Goal: Task Accomplishment & Management: Manage account settings

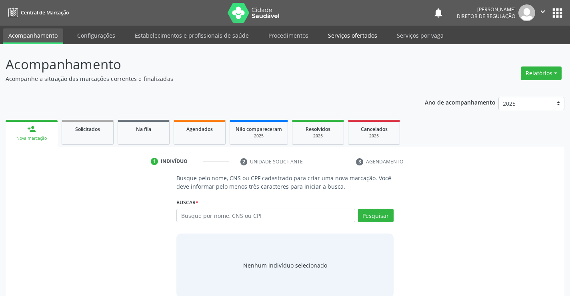
click at [352, 33] on link "Serviços ofertados" at bounding box center [352, 35] width 60 height 14
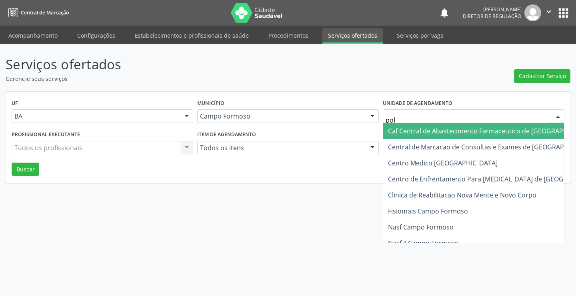
type input "poli"
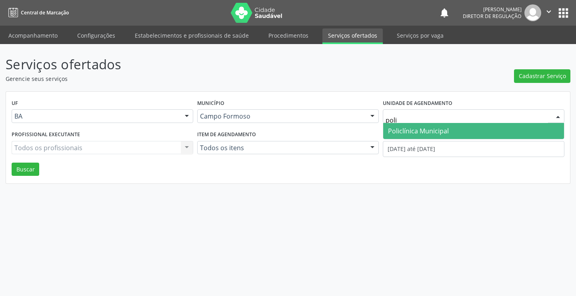
click at [414, 128] on span "Policlínica Municipal" at bounding box center [418, 130] width 61 height 9
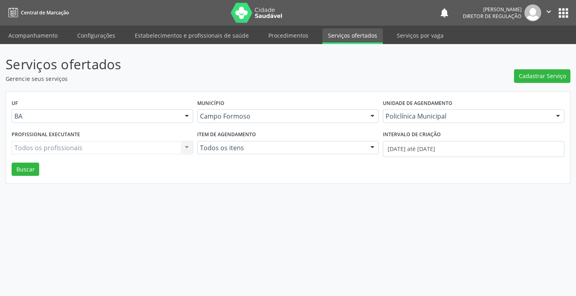
click at [67, 150] on div "Todos os profissionais Todos os profissionais Nenhum resultado encontrado para:…" at bounding box center [103, 148] width 182 height 14
click at [67, 150] on div "Todos os profissionais Todos os profissionais Médico Angiologista - [PERSON_NAM…" at bounding box center [103, 148] width 182 height 14
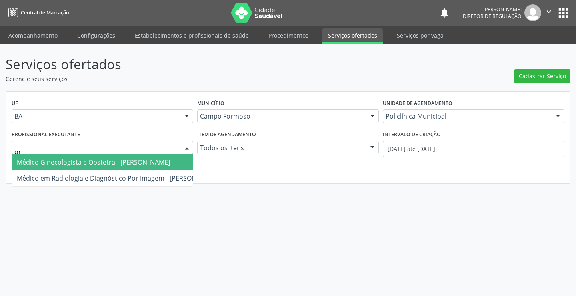
type input "orli"
click at [79, 164] on span "Médico Ginecologista e Obstetra - [PERSON_NAME]" at bounding box center [93, 162] width 153 height 9
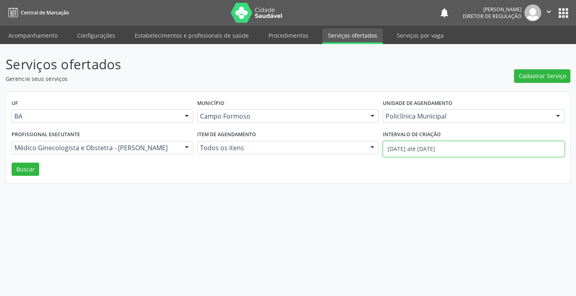
click at [418, 156] on body "Central de Marcação notifications [PERSON_NAME] Diretor de regulação  Configur…" at bounding box center [288, 148] width 576 height 296
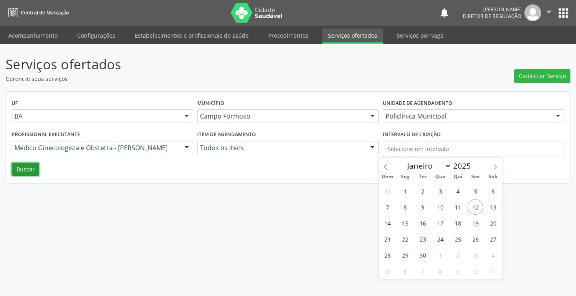
click at [19, 164] on button "Buscar" at bounding box center [26, 169] width 28 height 14
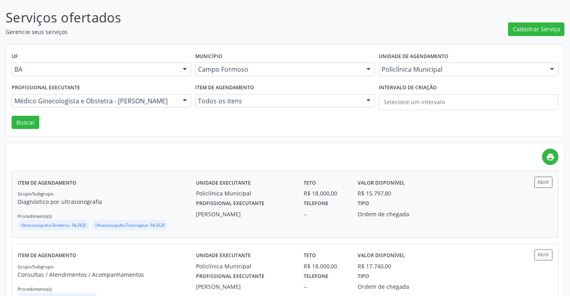
scroll to position [120, 0]
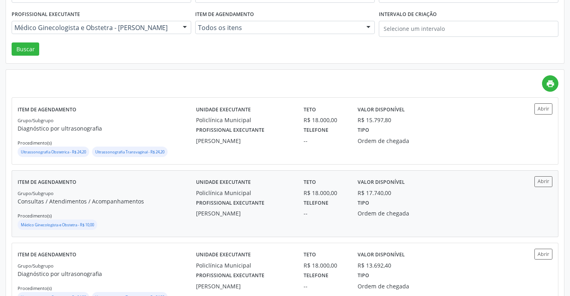
click at [550, 187] on div "Abrir" at bounding box center [530, 203] width 44 height 55
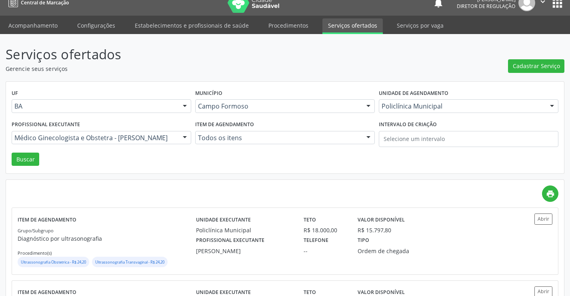
scroll to position [0, 0]
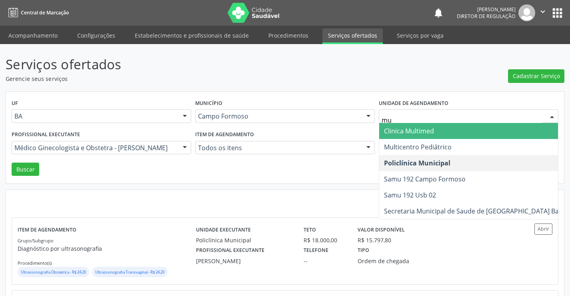
type input "mul"
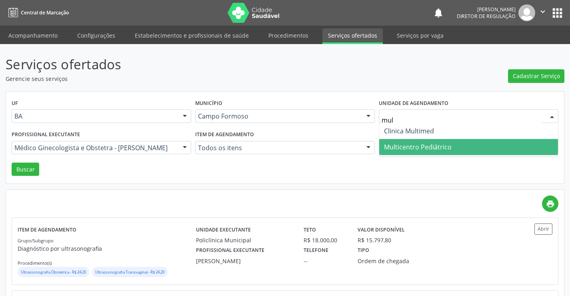
click at [399, 146] on span "Multicentro Pediátrico" at bounding box center [418, 146] width 68 height 9
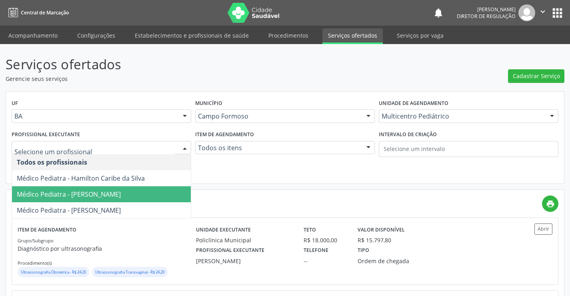
click at [81, 192] on span "Médico Pediatra - [PERSON_NAME]" at bounding box center [69, 194] width 104 height 9
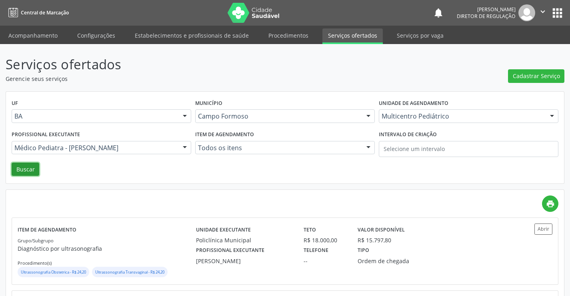
click at [34, 166] on button "Buscar" at bounding box center [26, 169] width 28 height 14
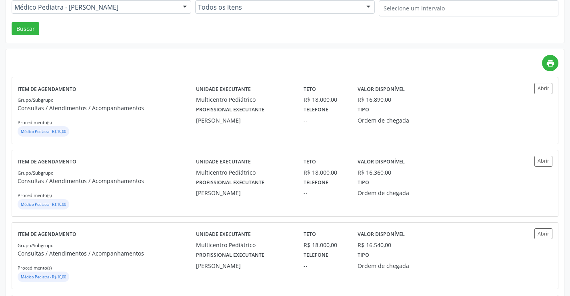
scroll to position [160, 0]
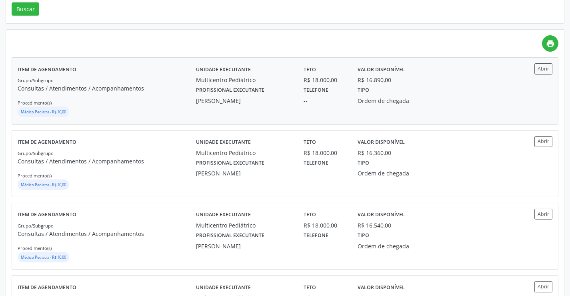
click at [540, 63] on div "Item de agendamento Grupo/Subgrupo Consultas / Atendimentos / Acompanhamentos P…" at bounding box center [285, 91] width 546 height 66
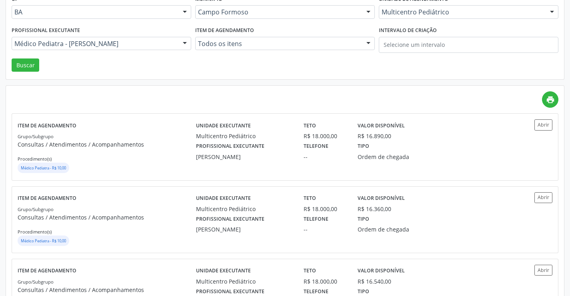
scroll to position [40, 0]
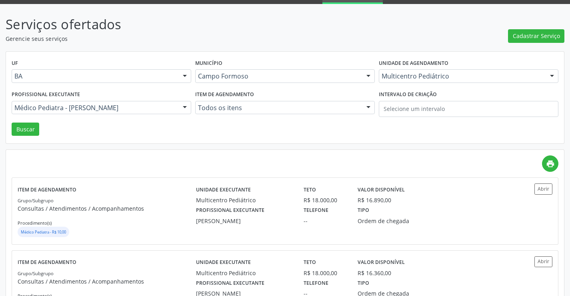
click at [103, 112] on div "Médico Pediatra - [PERSON_NAME]" at bounding box center [102, 108] width 180 height 14
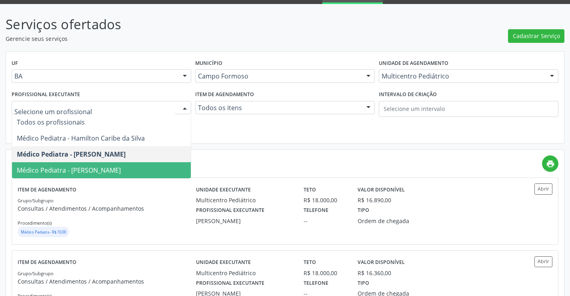
click at [95, 171] on span "Médico Pediatra - [PERSON_NAME]" at bounding box center [69, 170] width 104 height 9
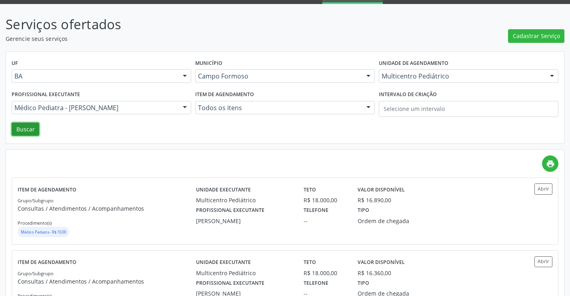
click at [23, 130] on button "Buscar" at bounding box center [26, 129] width 28 height 14
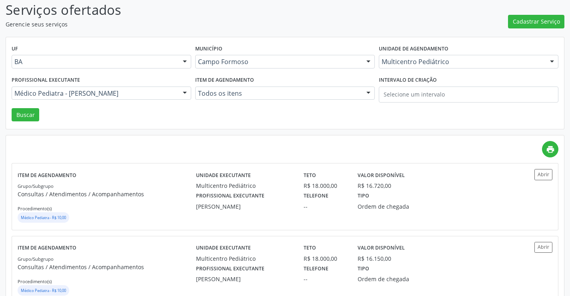
scroll to position [160, 0]
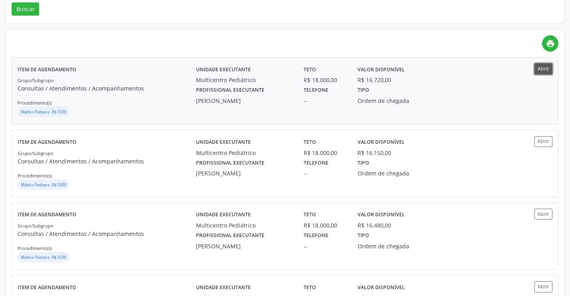
click at [537, 65] on button "Abrir" at bounding box center [543, 68] width 18 height 11
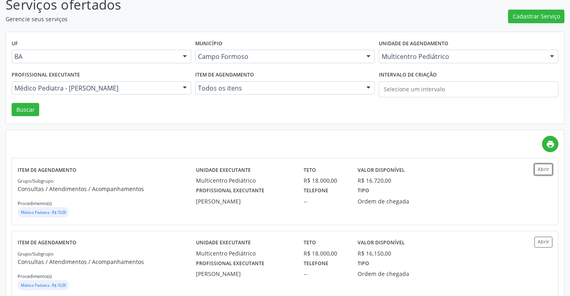
scroll to position [0, 0]
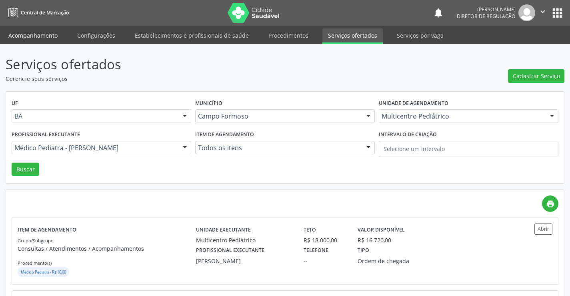
click at [44, 32] on link "Acompanhamento" at bounding box center [33, 35] width 60 height 14
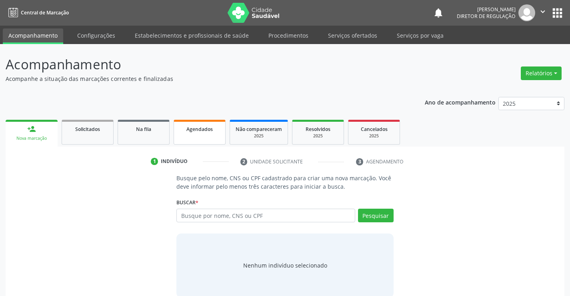
click at [188, 132] on span "Agendados" at bounding box center [199, 129] width 26 height 7
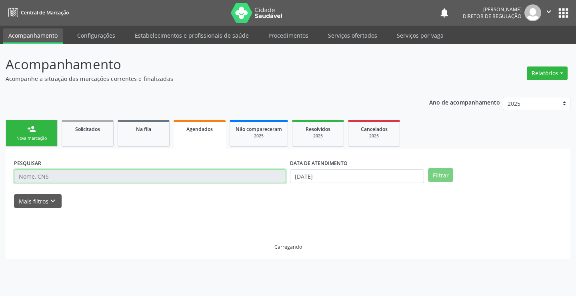
click at [64, 177] on input "text" at bounding box center [150, 176] width 272 height 14
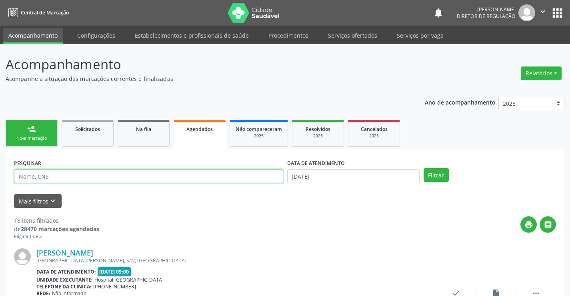
click at [64, 177] on input "text" at bounding box center [148, 176] width 269 height 14
type input "703407243715910"
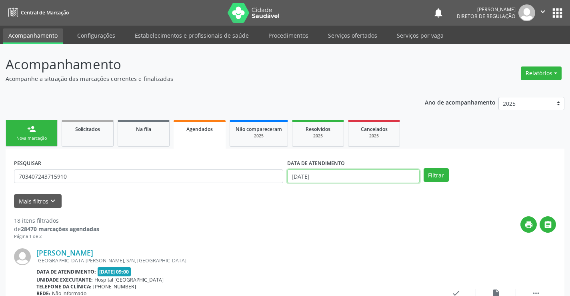
click at [369, 170] on input "[DATE]" at bounding box center [353, 176] width 132 height 14
click at [426, 174] on button "Filtrar" at bounding box center [436, 175] width 25 height 14
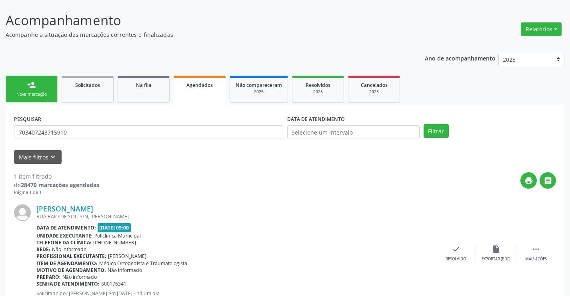
scroll to position [73, 0]
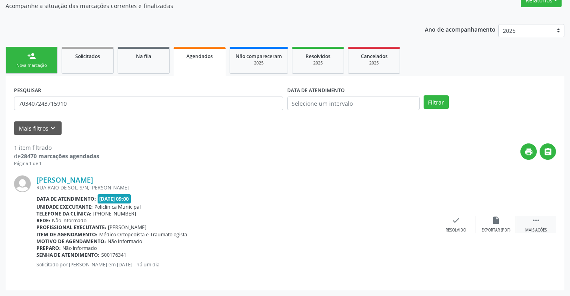
click at [538, 224] on icon "" at bounding box center [536, 220] width 9 height 9
click at [385, 224] on div "print Imprimir" at bounding box center [376, 224] width 40 height 17
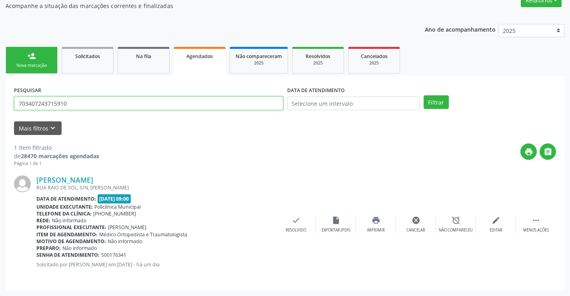
click at [127, 106] on input "703407243715910" at bounding box center [148, 103] width 269 height 14
type input "7"
type input "706908153532230"
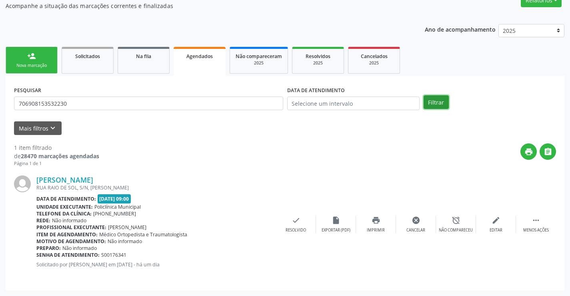
click at [435, 107] on button "Filtrar" at bounding box center [436, 102] width 25 height 14
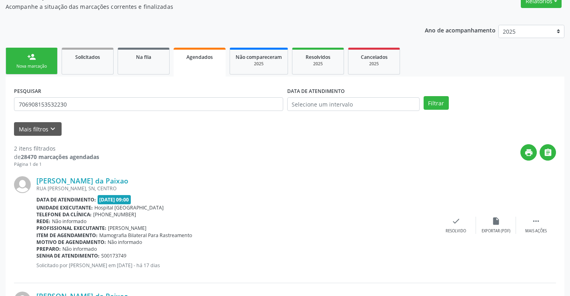
scroll to position [188, 0]
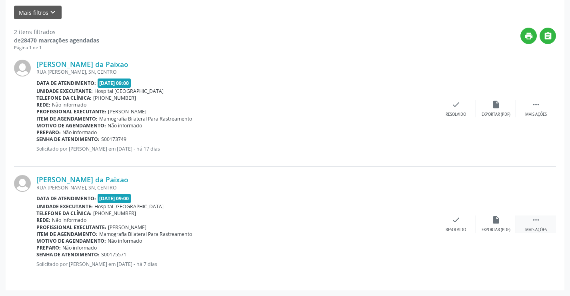
click at [548, 217] on div " Mais ações" at bounding box center [536, 223] width 40 height 17
click at [387, 220] on div "print Imprimir" at bounding box center [376, 223] width 40 height 17
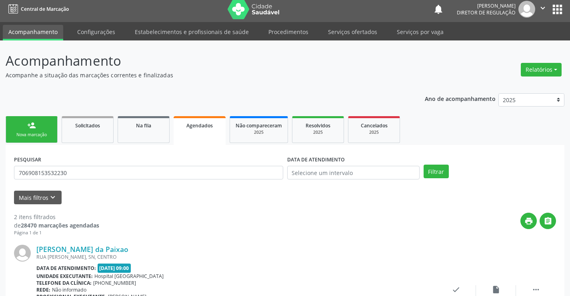
scroll to position [0, 0]
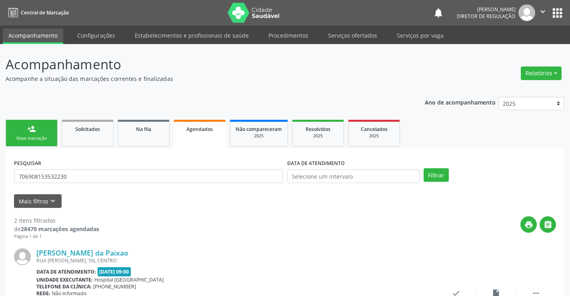
click at [549, 10] on button "" at bounding box center [542, 12] width 15 height 17
click at [510, 46] on link "Sair" at bounding box center [522, 48] width 55 height 11
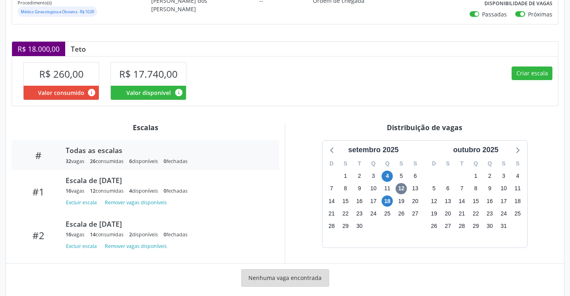
scroll to position [153, 0]
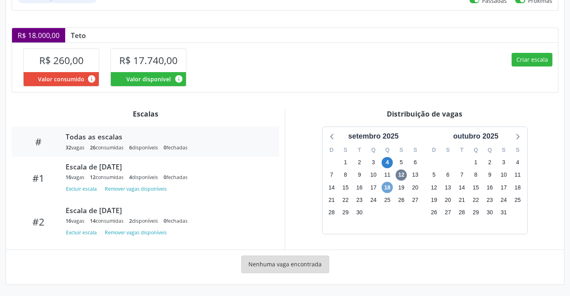
click at [388, 186] on span "18" at bounding box center [387, 187] width 11 height 11
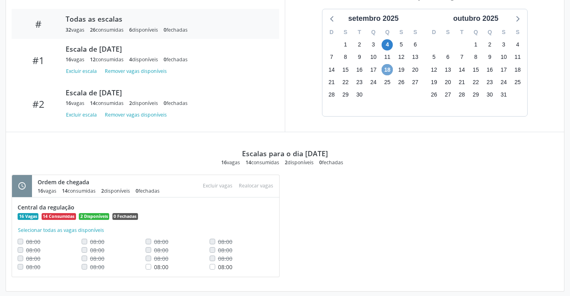
scroll to position [278, 0]
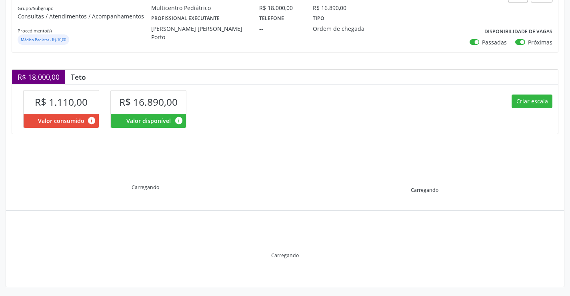
scroll to position [114, 0]
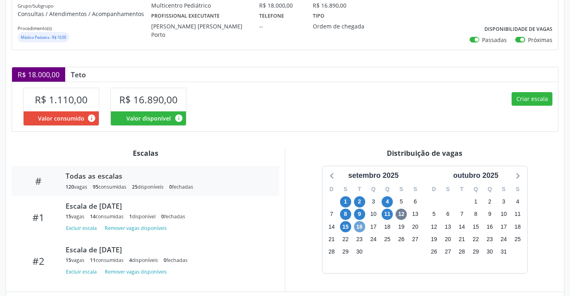
click at [360, 224] on span "16" at bounding box center [359, 226] width 11 height 11
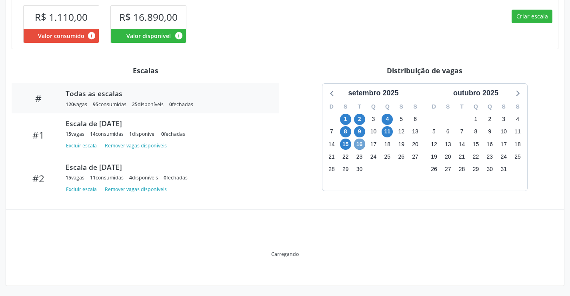
scroll to position [198, 0]
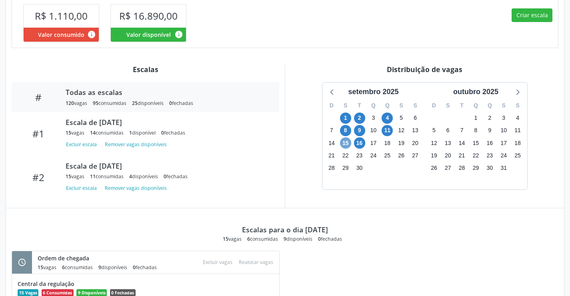
click at [344, 141] on span "15" at bounding box center [345, 142] width 11 height 11
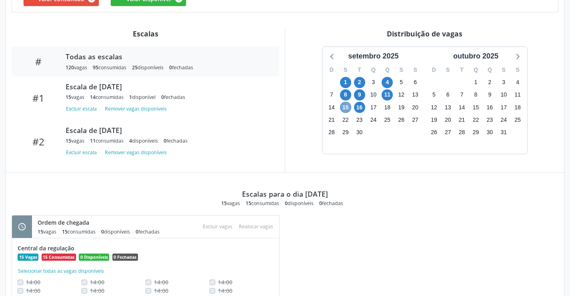
scroll to position [160, 0]
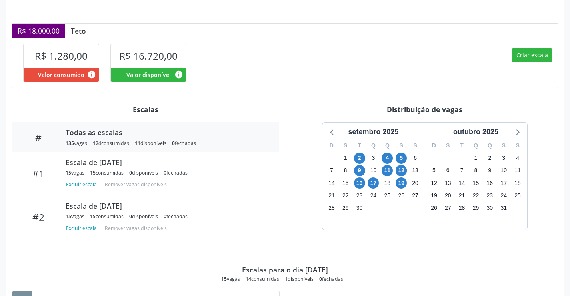
scroll to position [160, 0]
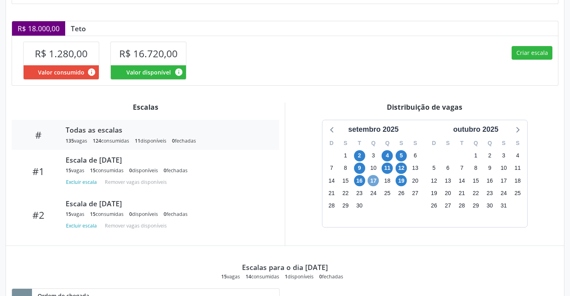
click at [370, 181] on span "17" at bounding box center [373, 180] width 11 height 11
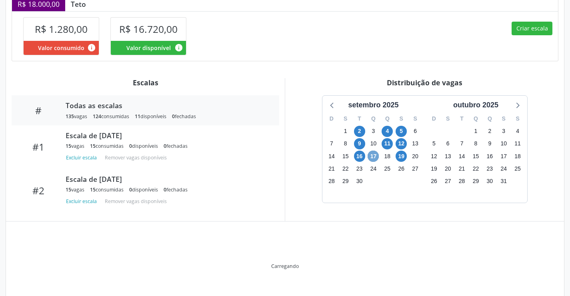
scroll to position [198, 0]
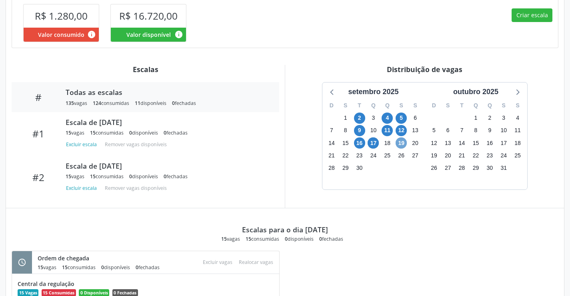
click at [398, 141] on span "19" at bounding box center [401, 142] width 11 height 11
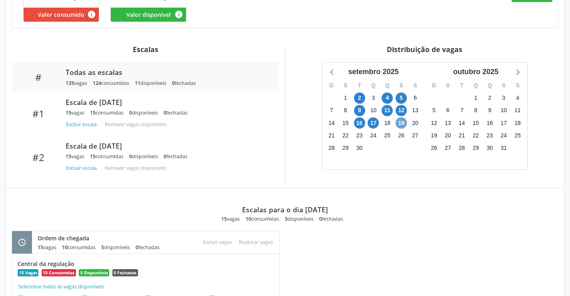
scroll to position [160, 0]
